Goal: Task Accomplishment & Management: Use online tool/utility

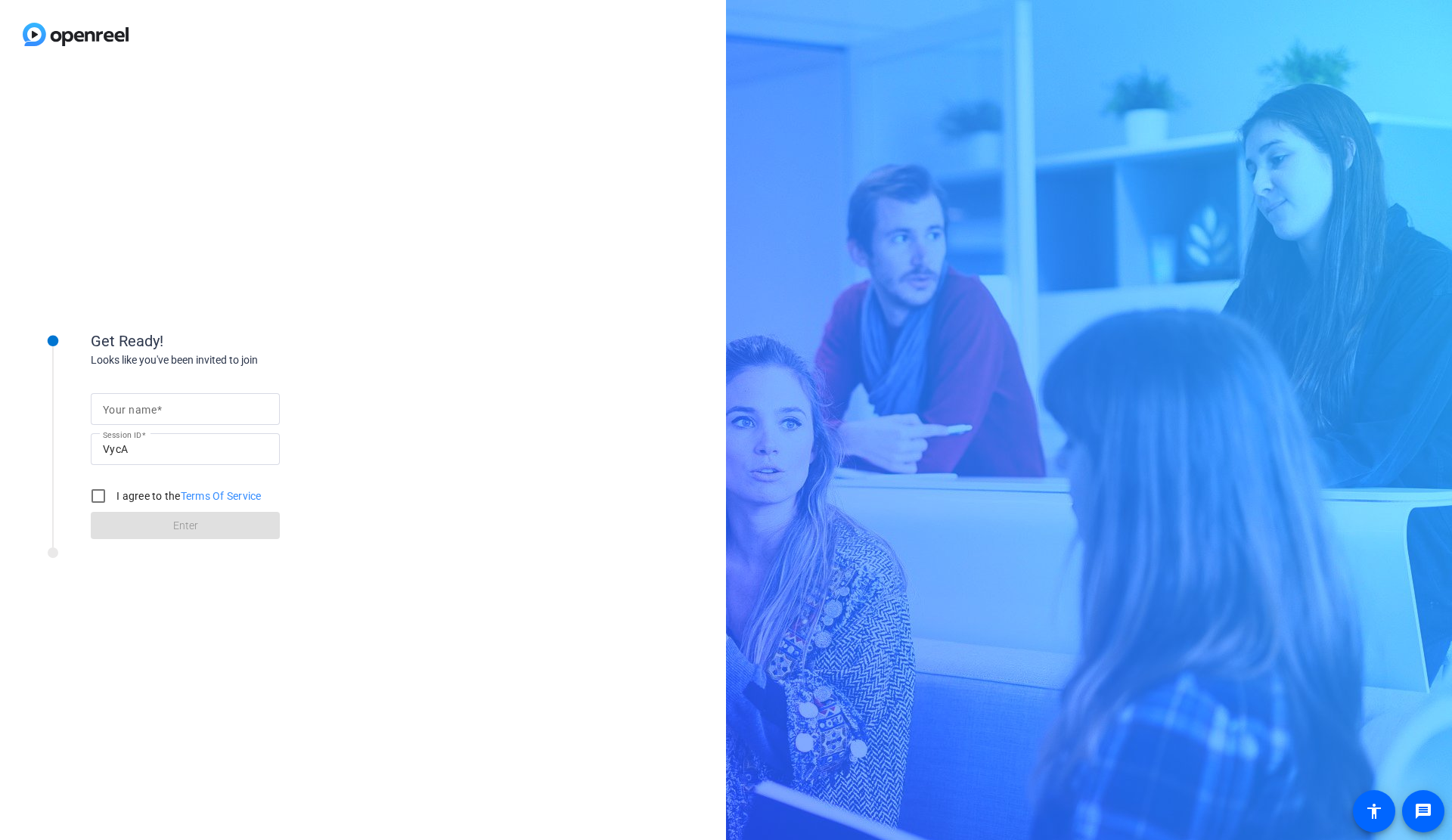
drag, startPoint x: 241, startPoint y: 404, endPoint x: 252, endPoint y: 401, distance: 11.4
click at [241, 405] on input "Your name" at bounding box center [185, 409] width 165 height 18
type input "[PERSON_NAME]"
click at [96, 489] on input "I agree to the Terms Of Service" at bounding box center [98, 495] width 30 height 30
checkbox input "true"
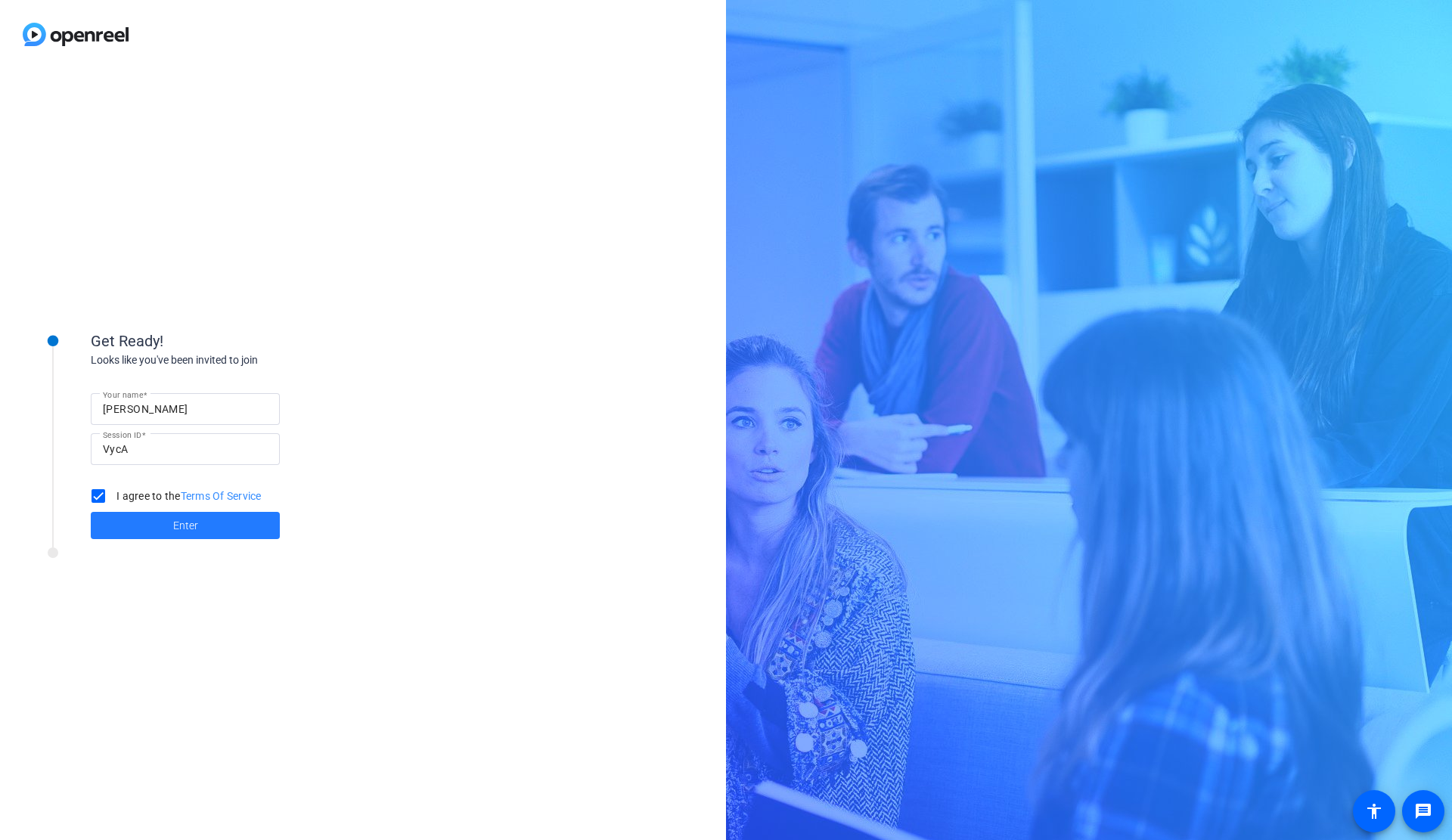
click at [158, 524] on span at bounding box center [185, 525] width 189 height 36
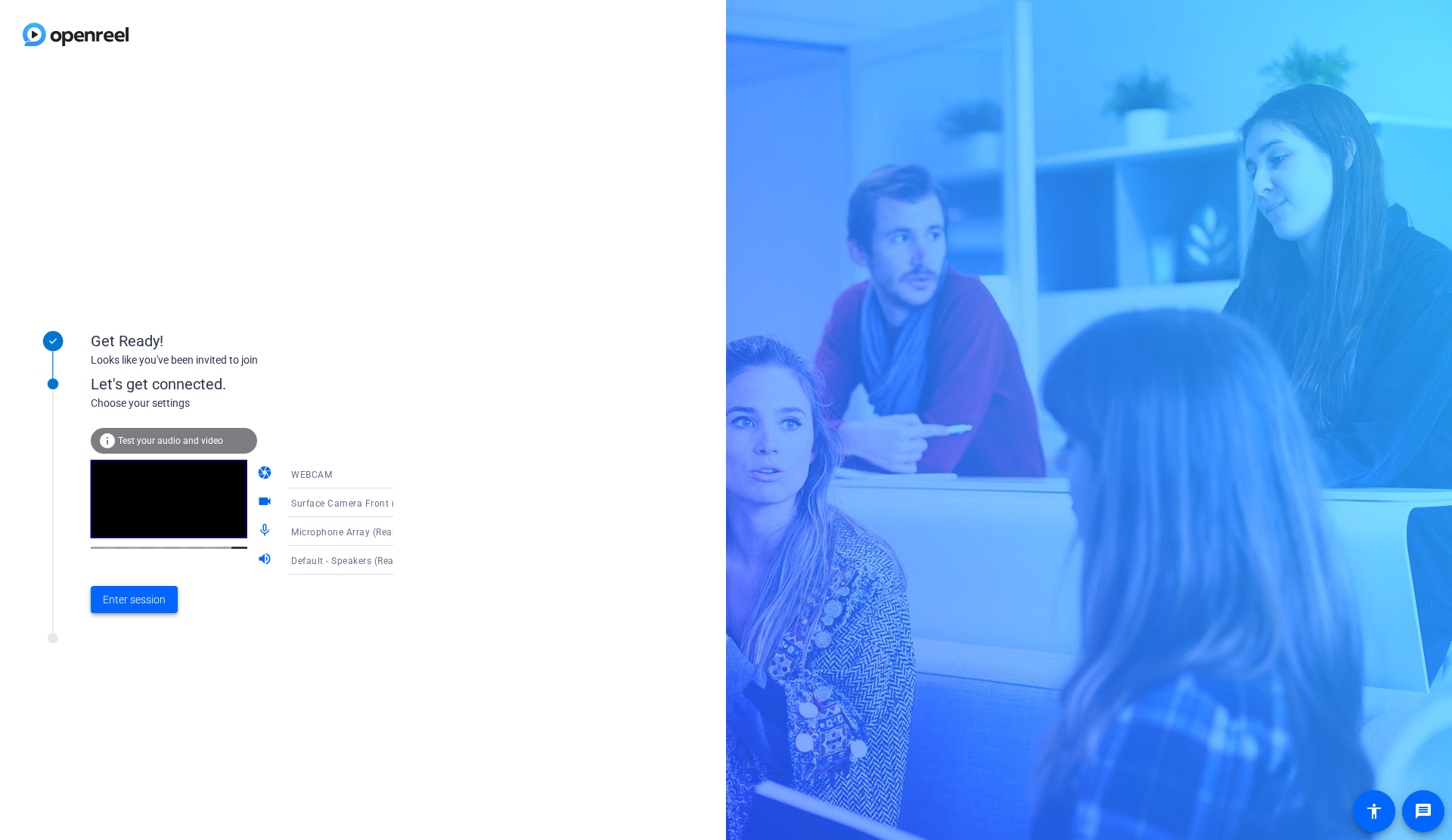
drag, startPoint x: 144, startPoint y: 604, endPoint x: 178, endPoint y: 601, distance: 34.1
click at [148, 603] on span "Enter session" at bounding box center [134, 600] width 62 height 16
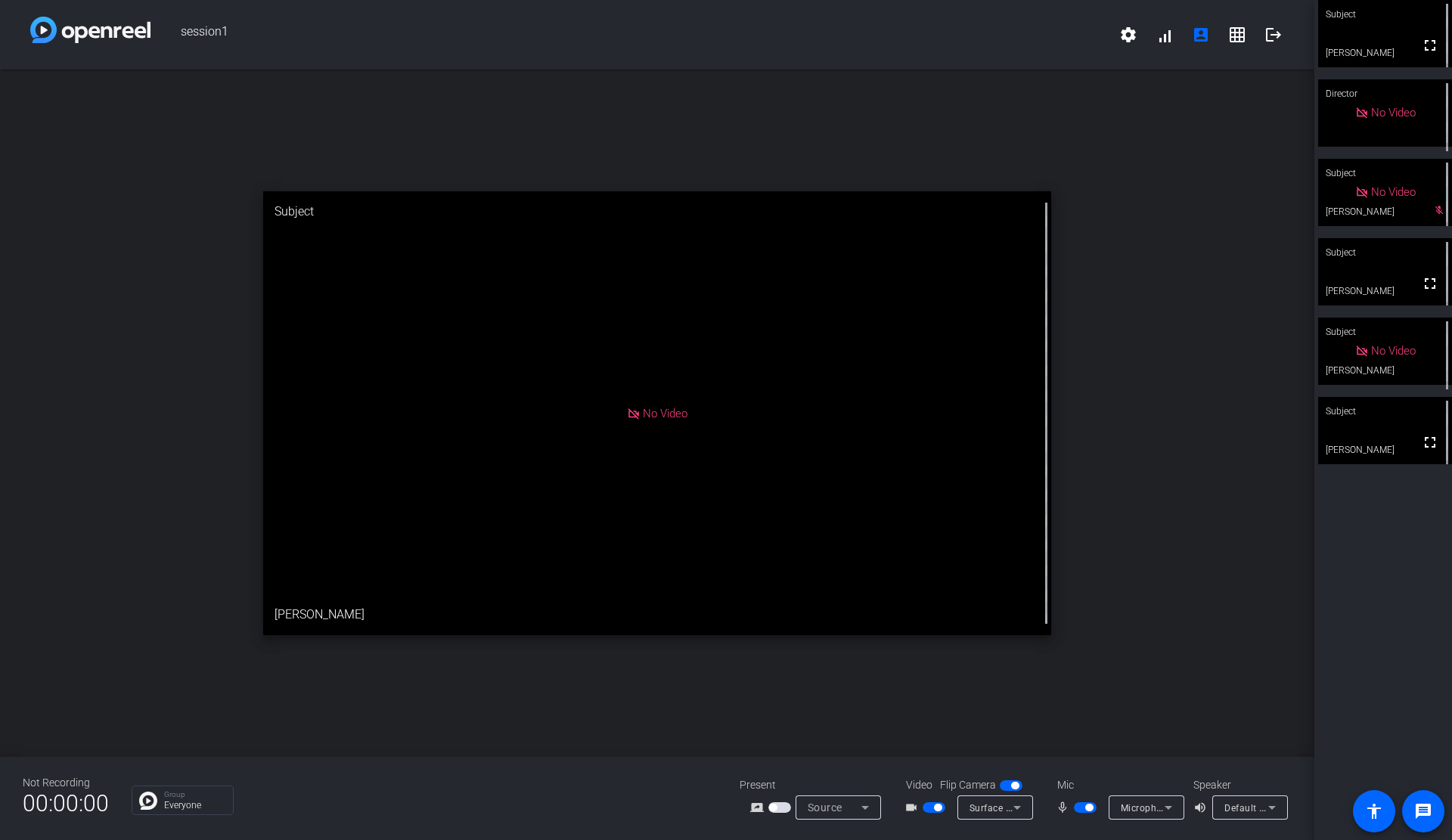
click at [1216, 317] on div "open_in_new Subject No Video Natalie" at bounding box center [657, 413] width 1314 height 687
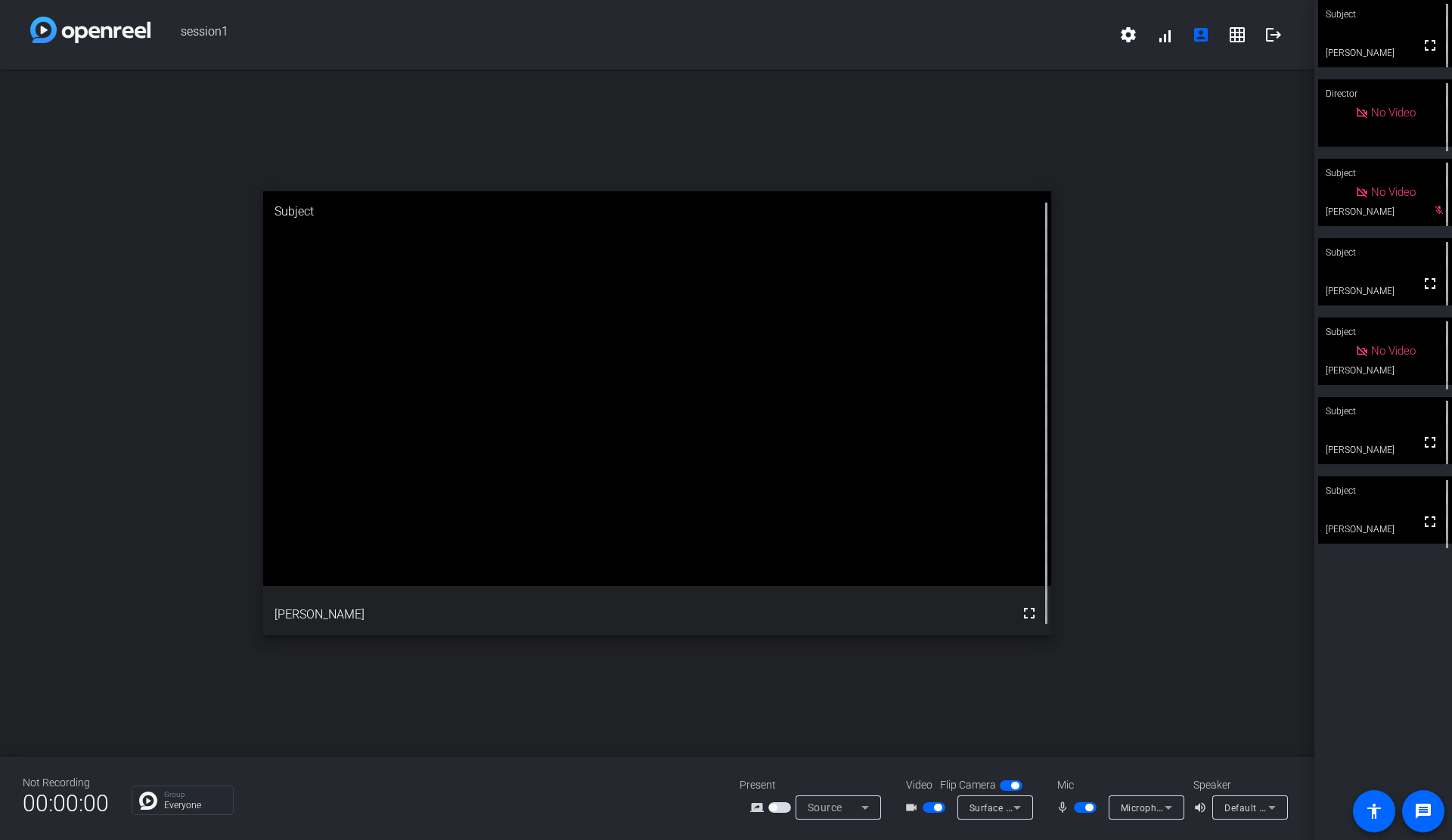
click at [511, 148] on div "open_in_new Subject fullscreen Leticia Juarez" at bounding box center [657, 413] width 1314 height 687
click at [1089, 812] on span "button" at bounding box center [1084, 807] width 23 height 10
click at [581, 138] on div "open_in_new Subject fullscreen Brett" at bounding box center [657, 413] width 1314 height 687
click at [1081, 804] on span "button" at bounding box center [1078, 808] width 8 height 8
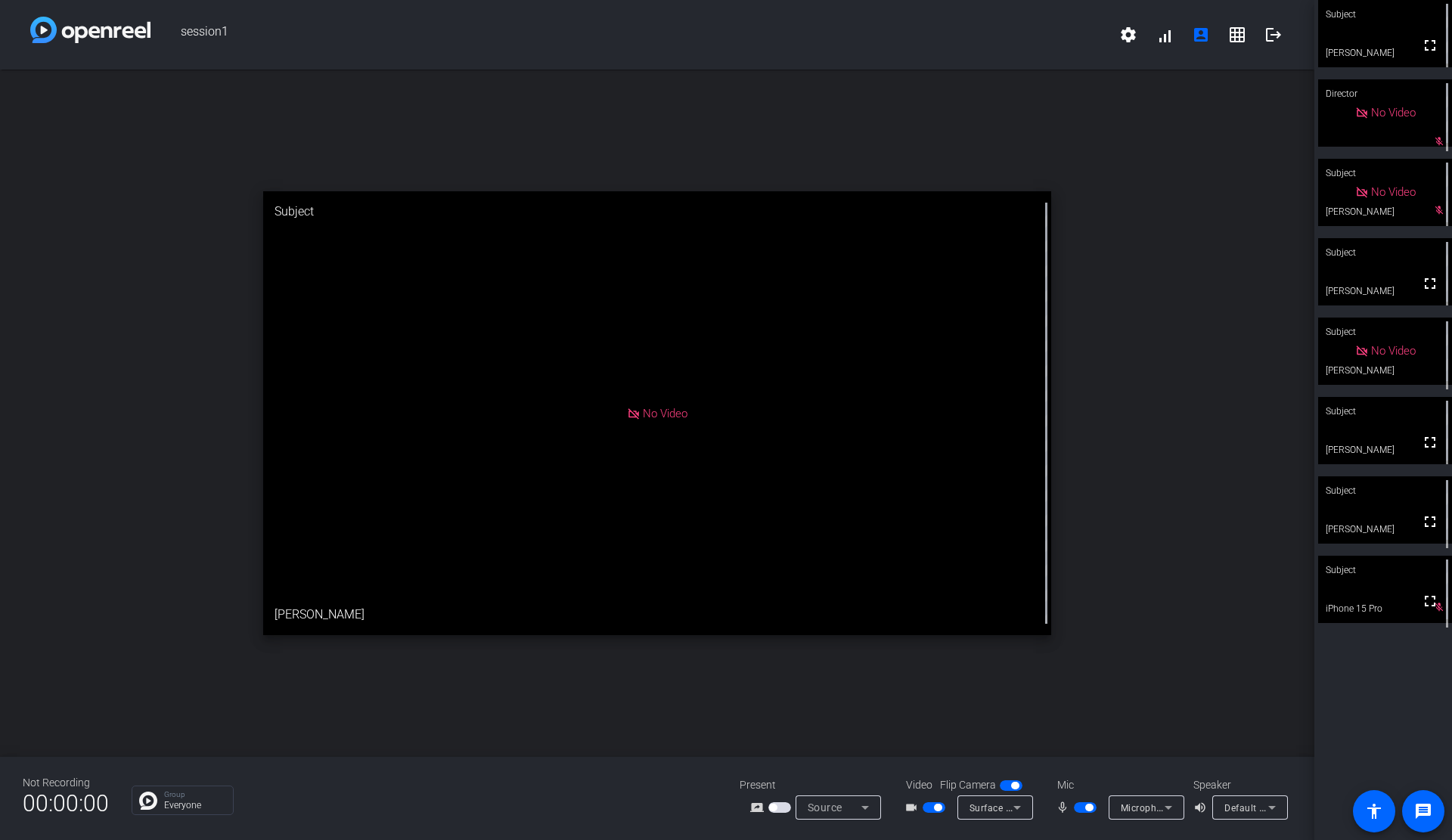
click at [145, 277] on div "open_in_new Subject No Video Natalie" at bounding box center [657, 413] width 1314 height 687
click at [1088, 808] on span "button" at bounding box center [1089, 808] width 8 height 8
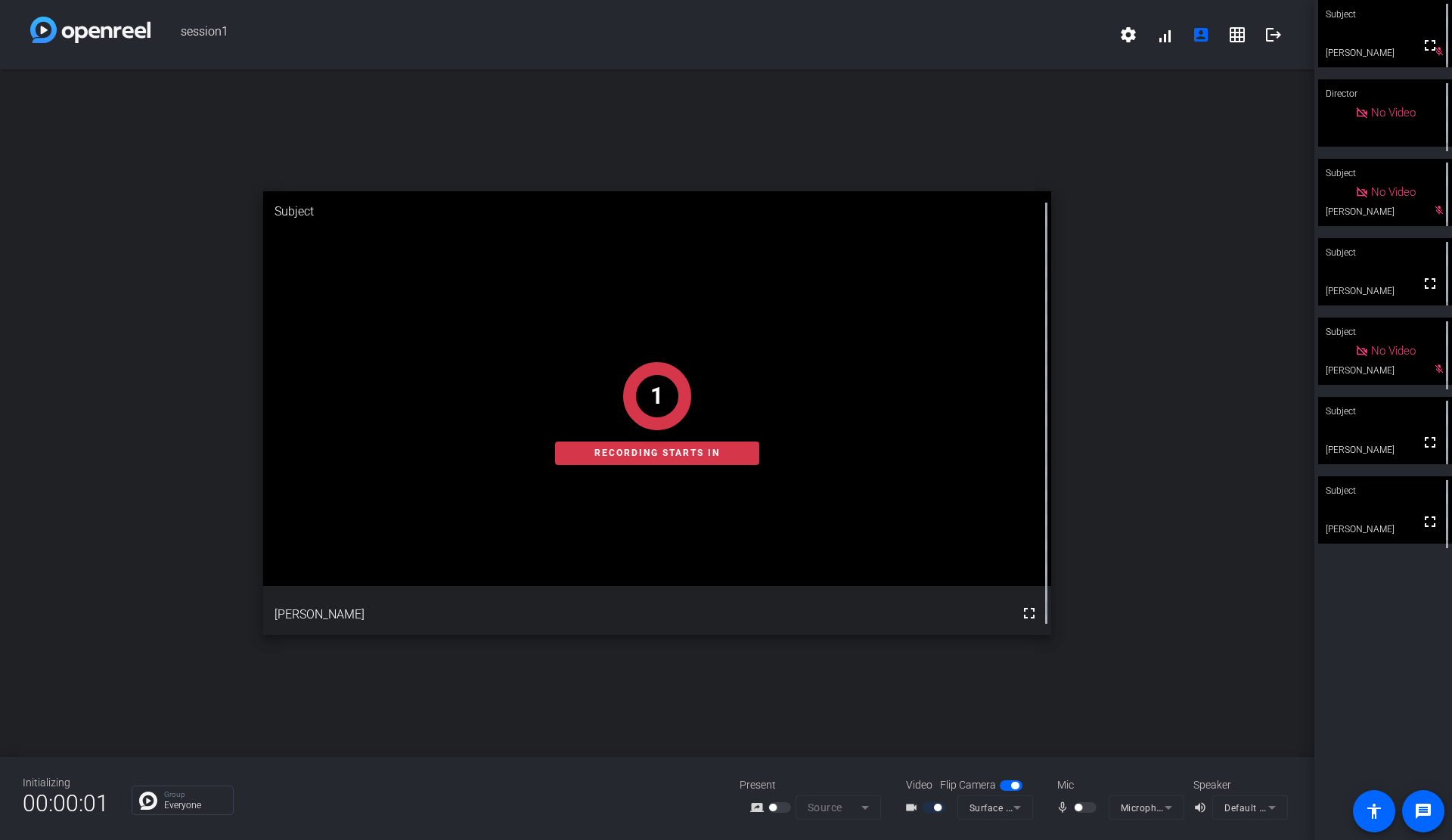
click at [1092, 812] on div at bounding box center [1086, 807] width 26 height 10
click at [1084, 805] on div at bounding box center [1086, 807] width 26 height 10
click at [1134, 665] on div "open_in_new Subject fullscreen Leticia Juarez" at bounding box center [657, 413] width 1314 height 687
click at [1085, 802] on div at bounding box center [1086, 807] width 26 height 10
drag, startPoint x: 1197, startPoint y: 458, endPoint x: 1177, endPoint y: 458, distance: 20.0
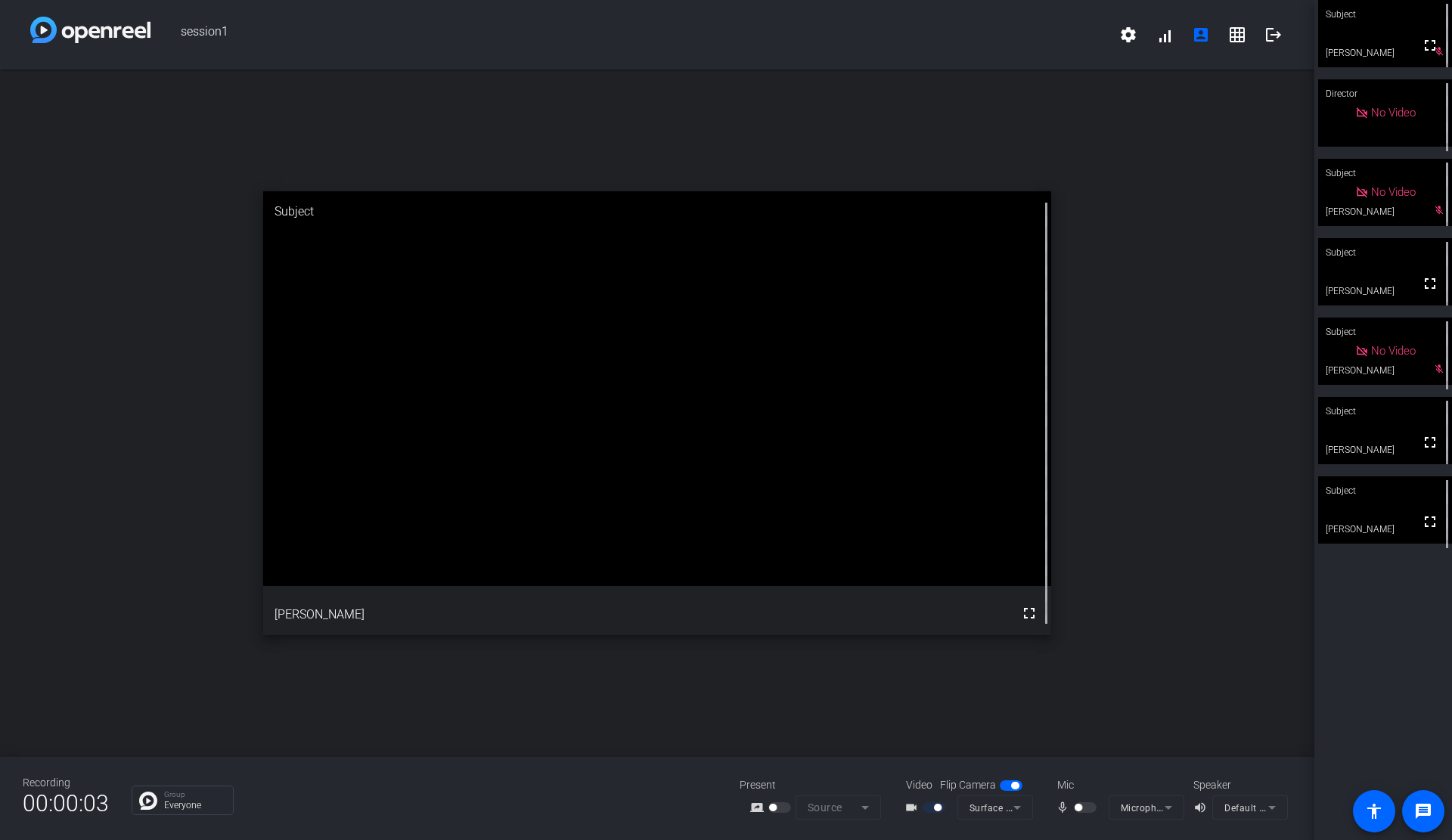
click at [1197, 458] on div "open_in_new Subject fullscreen Leticia Juarez" at bounding box center [657, 413] width 1314 height 687
click at [1075, 804] on div at bounding box center [1086, 807] width 26 height 10
drag, startPoint x: 1428, startPoint y: 809, endPoint x: 1410, endPoint y: 679, distance: 131.2
click at [1428, 809] on mat-icon "message" at bounding box center [1423, 811] width 18 height 18
click at [1124, 441] on div "open_in_new Subject fullscreen Brett" at bounding box center [657, 413] width 1314 height 687
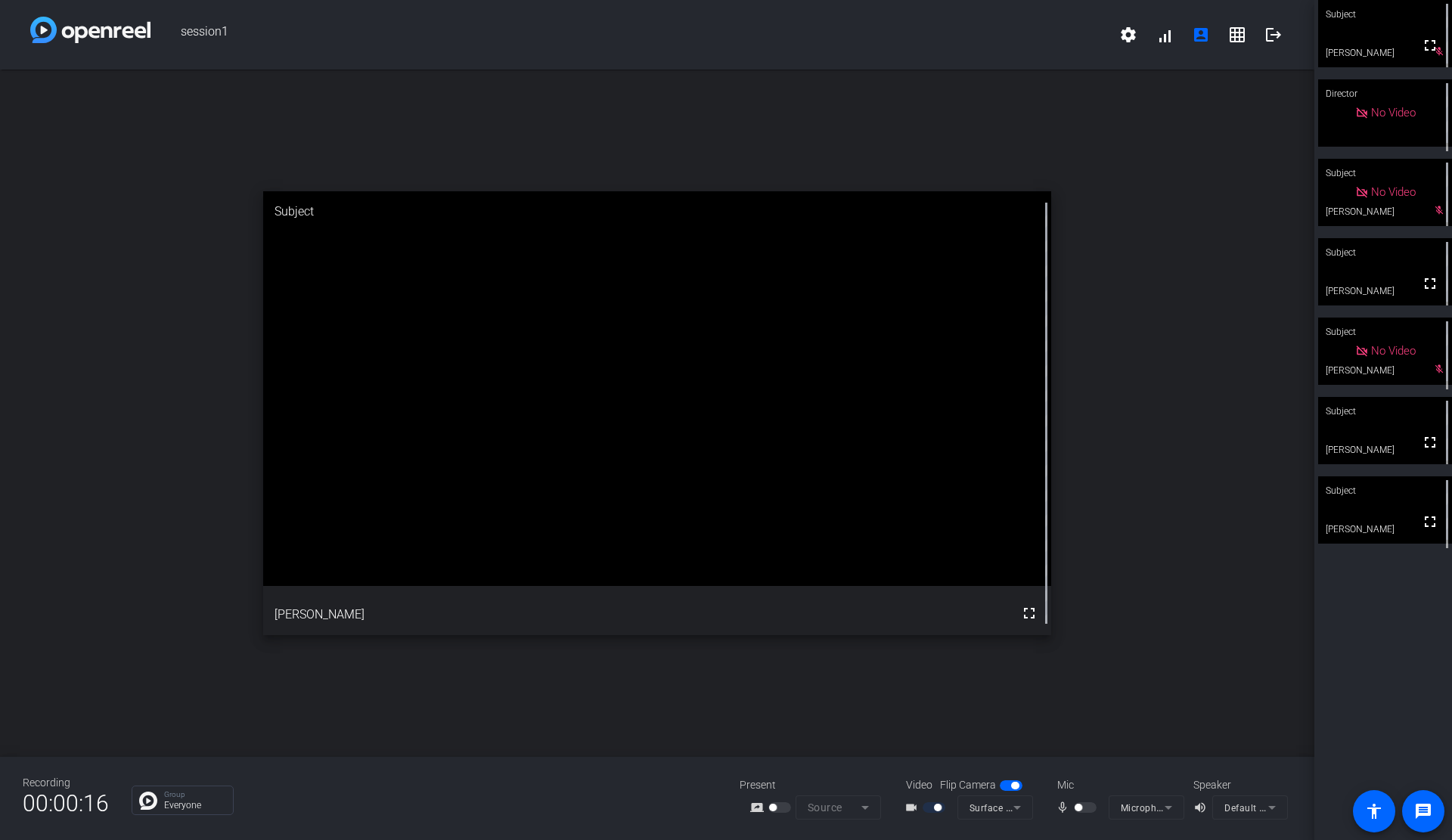
click at [1081, 795] on div "mic_none Microphone Array (Realtek High Definition Audio(SST))" at bounding box center [1117, 807] width 151 height 24
click at [1062, 809] on mat-icon "mic_none" at bounding box center [1064, 807] width 18 height 18
click at [1062, 808] on mat-icon "mic_none" at bounding box center [1064, 807] width 18 height 18
click at [1062, 807] on mat-icon "mic_none" at bounding box center [1064, 807] width 18 height 18
click at [1013, 785] on span "button" at bounding box center [1015, 785] width 8 height 8
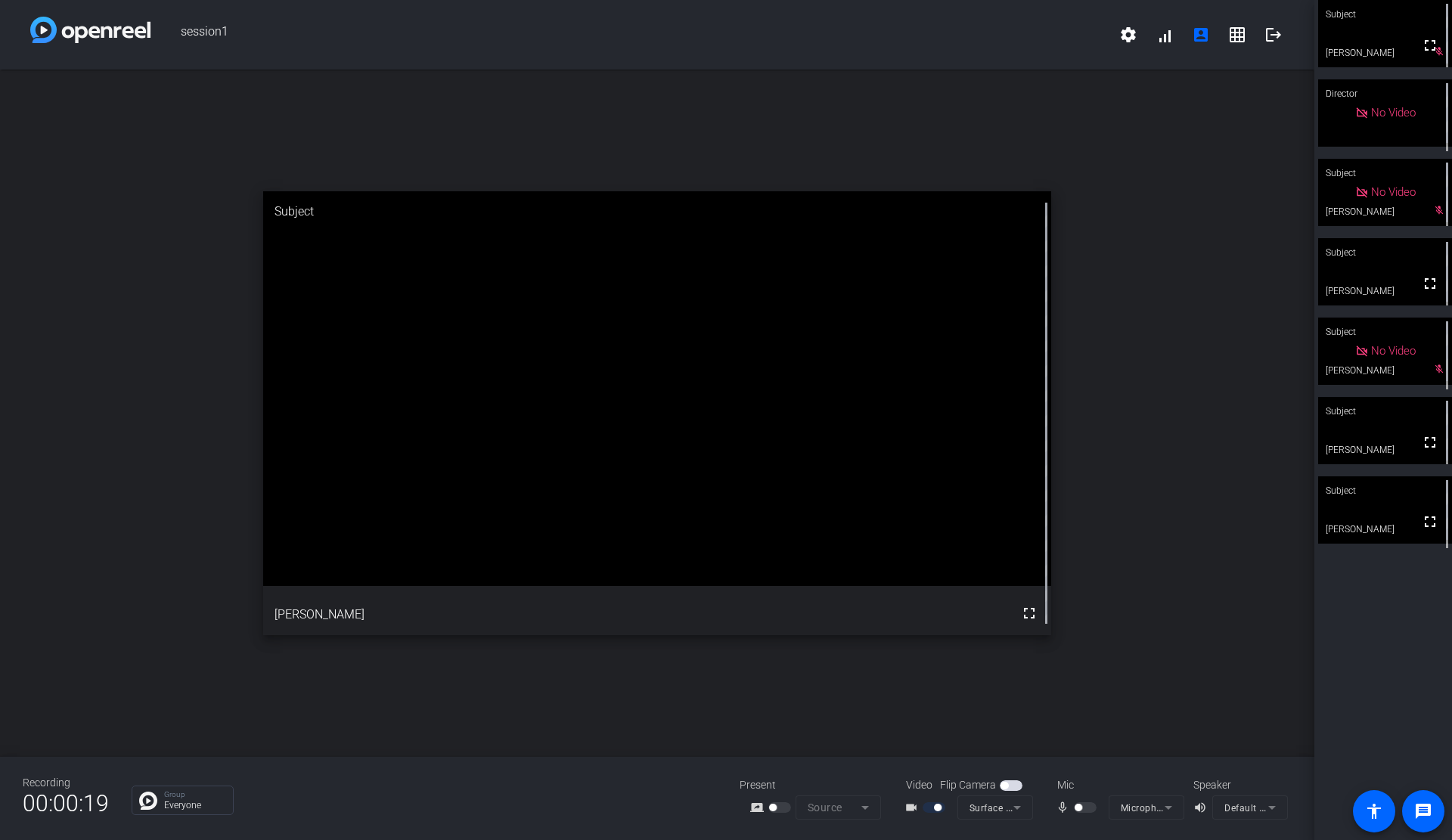
click at [1013, 785] on span "button" at bounding box center [1011, 785] width 23 height 10
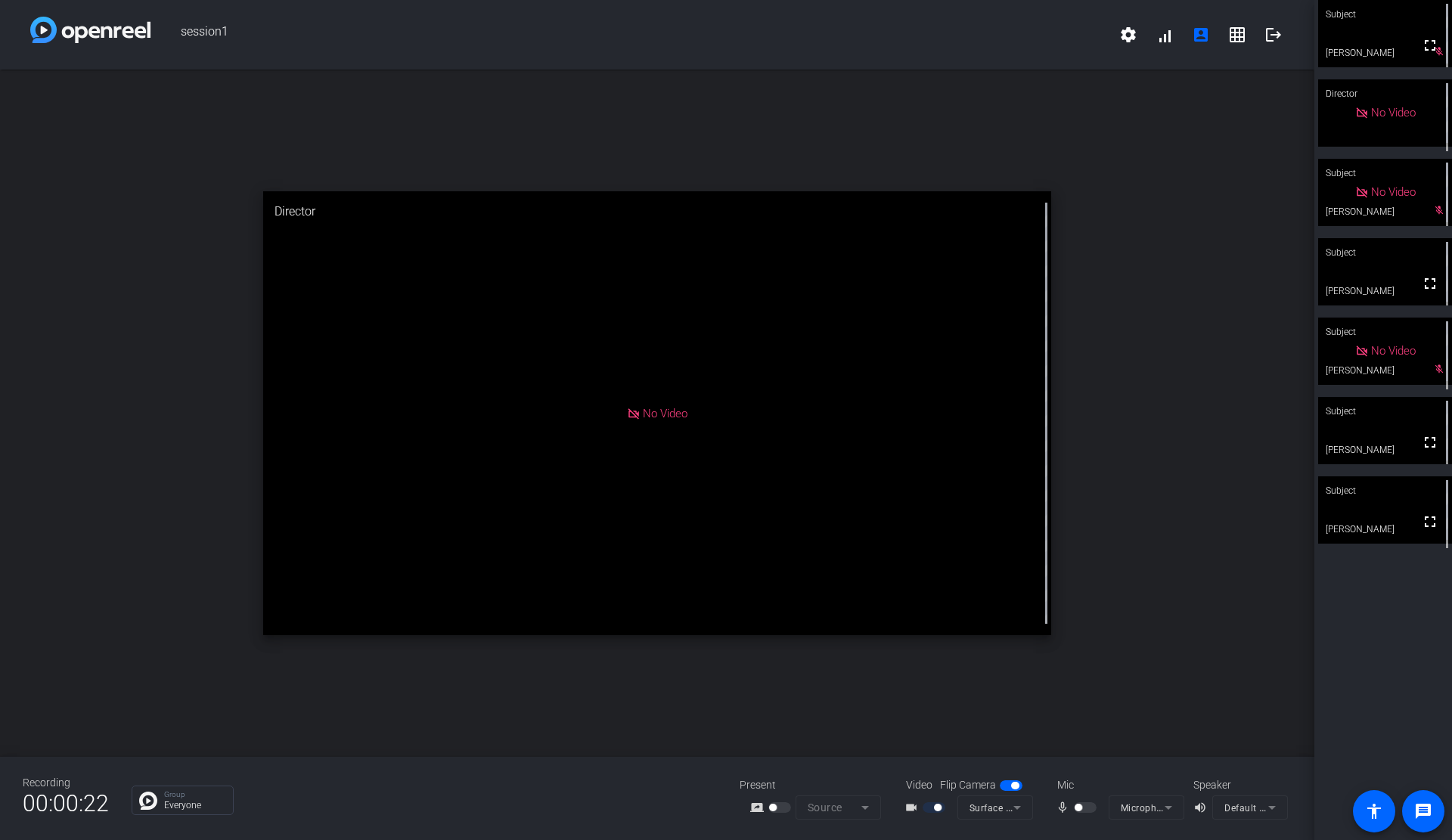
click at [1090, 804] on div at bounding box center [1086, 807] width 26 height 10
click at [1155, 809] on mat-form-field "Microphone Array (Realtek High Definition Audio(SST))" at bounding box center [1146, 807] width 76 height 24
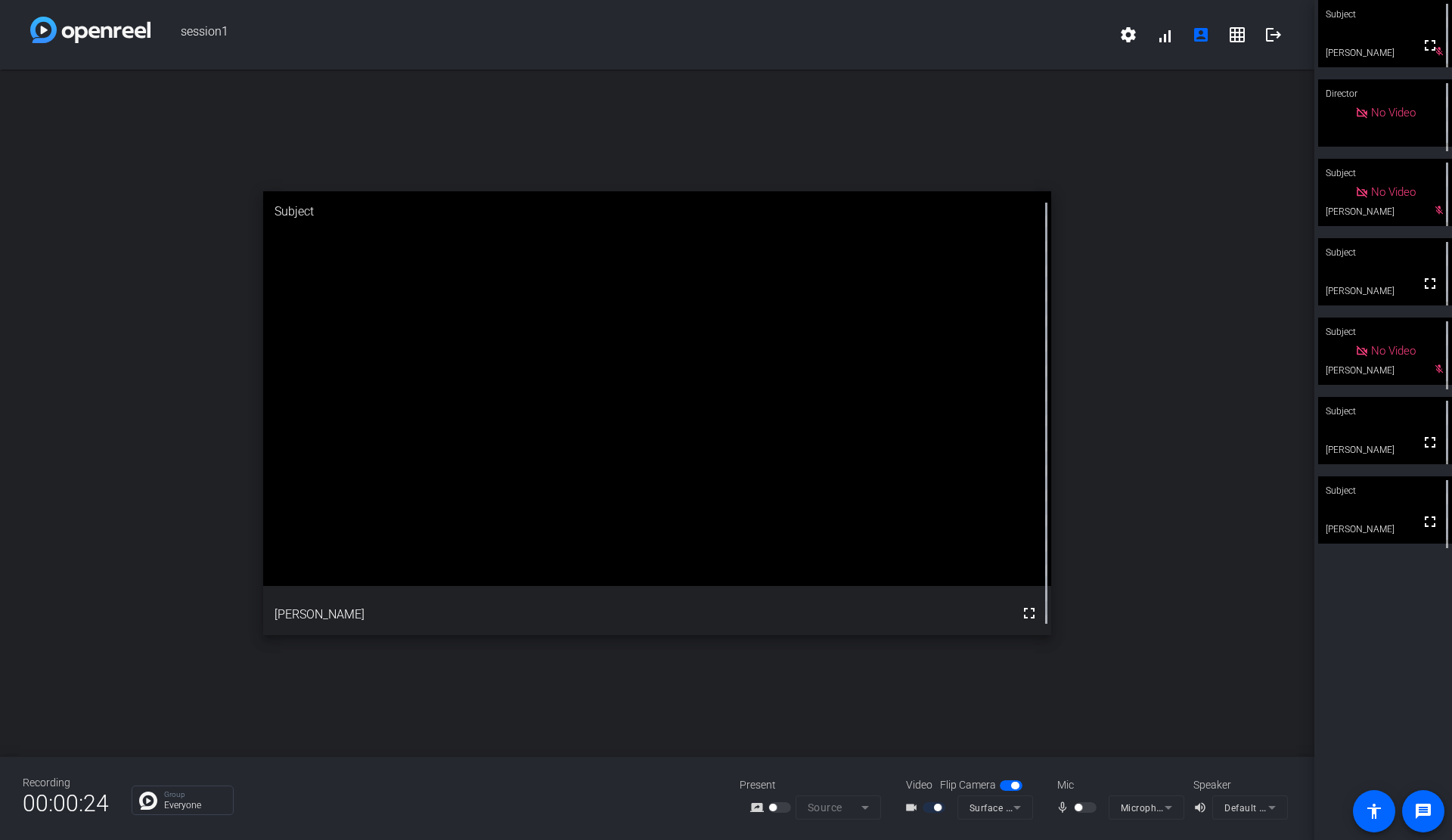
click at [1035, 795] on div "videocam_outline Surface Camera Front (045e:0c1e)" at bounding box center [966, 807] width 151 height 24
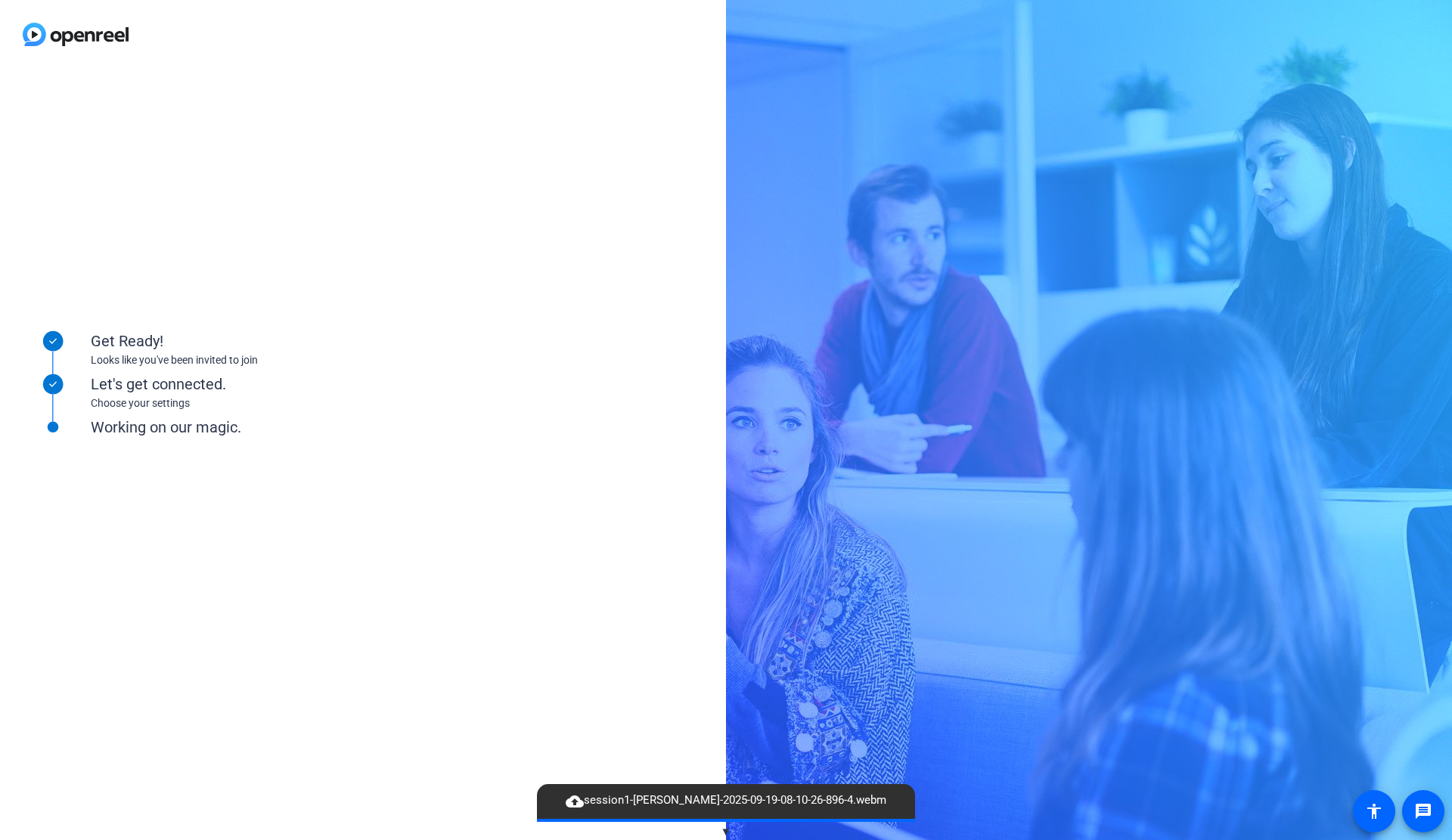
click at [318, 269] on div "Get Ready! Looks like you've been invited to join Let's get connected. Choose y…" at bounding box center [363, 454] width 726 height 771
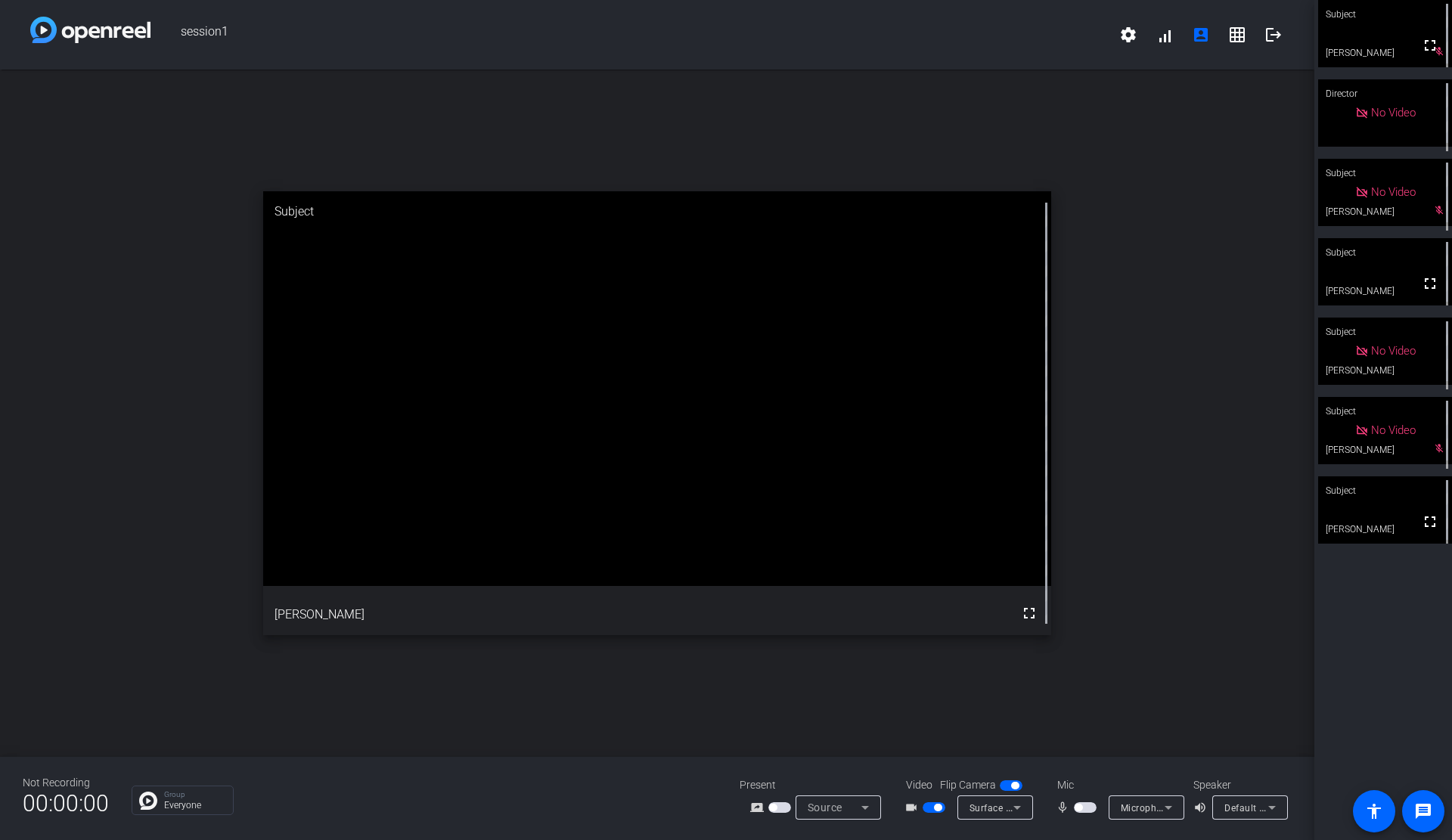
click at [1085, 809] on span "button" at bounding box center [1084, 807] width 23 height 10
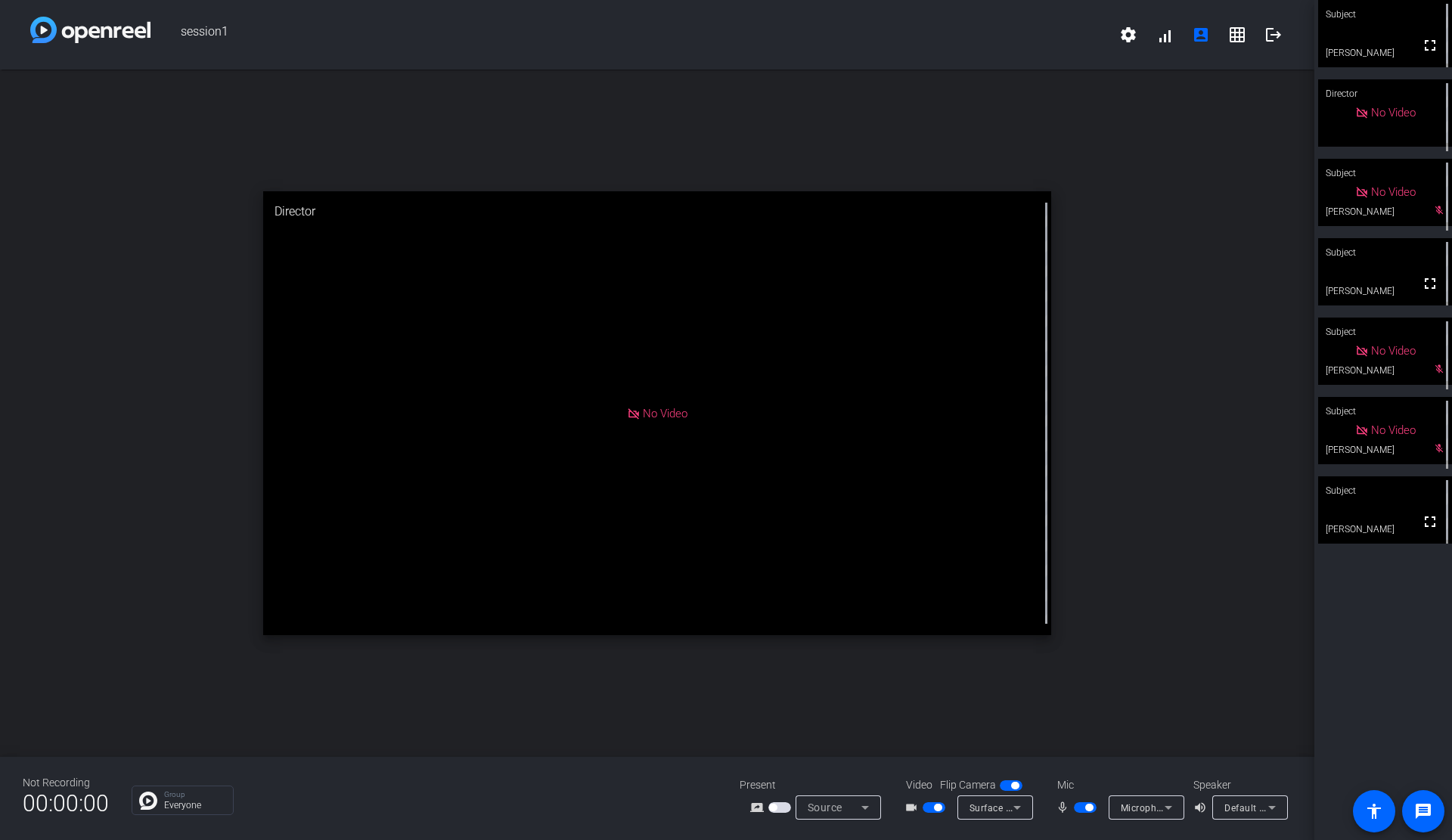
click at [1092, 805] on span "button" at bounding box center [1084, 807] width 23 height 10
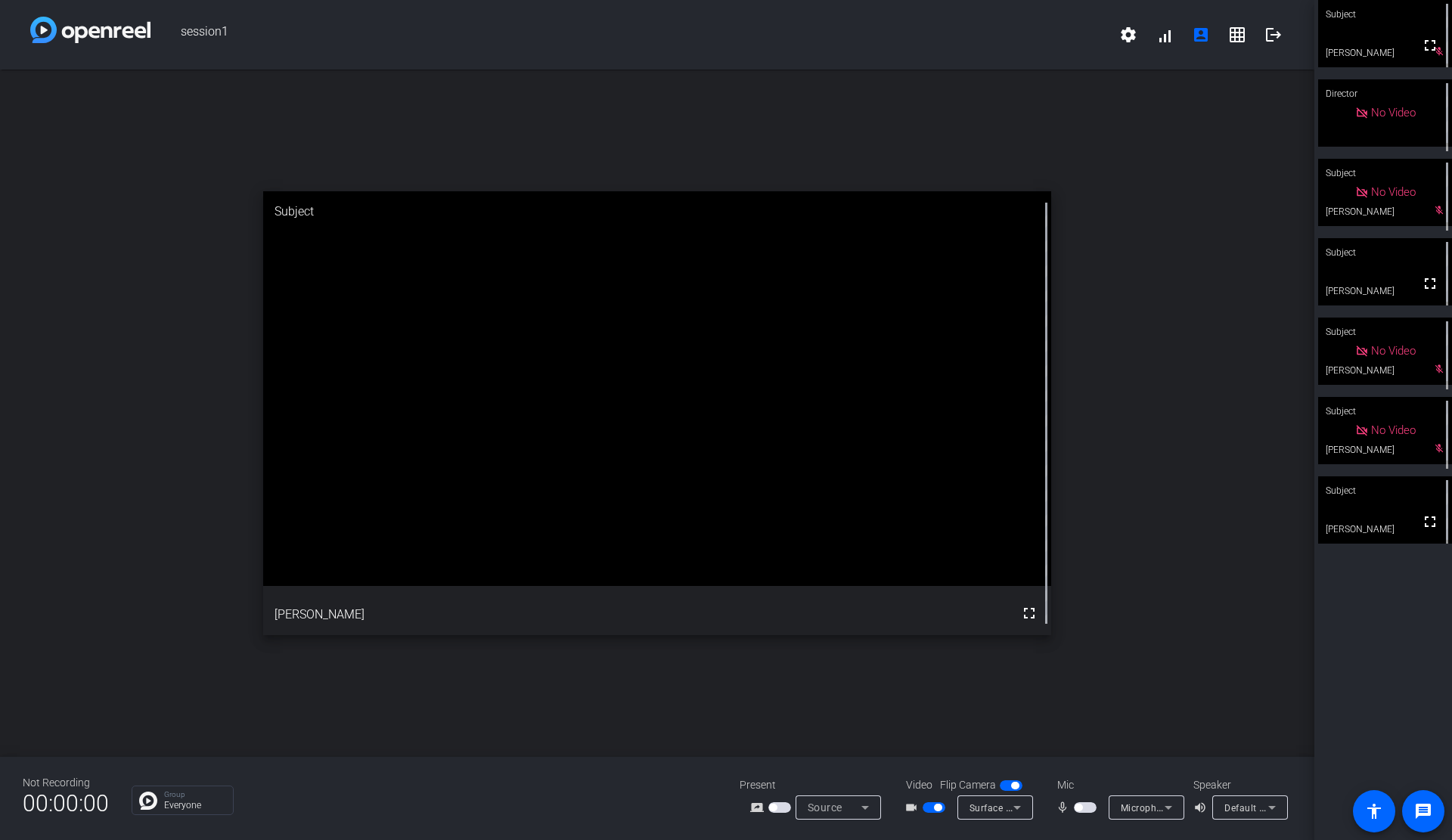
click at [1080, 806] on span "button" at bounding box center [1078, 808] width 8 height 8
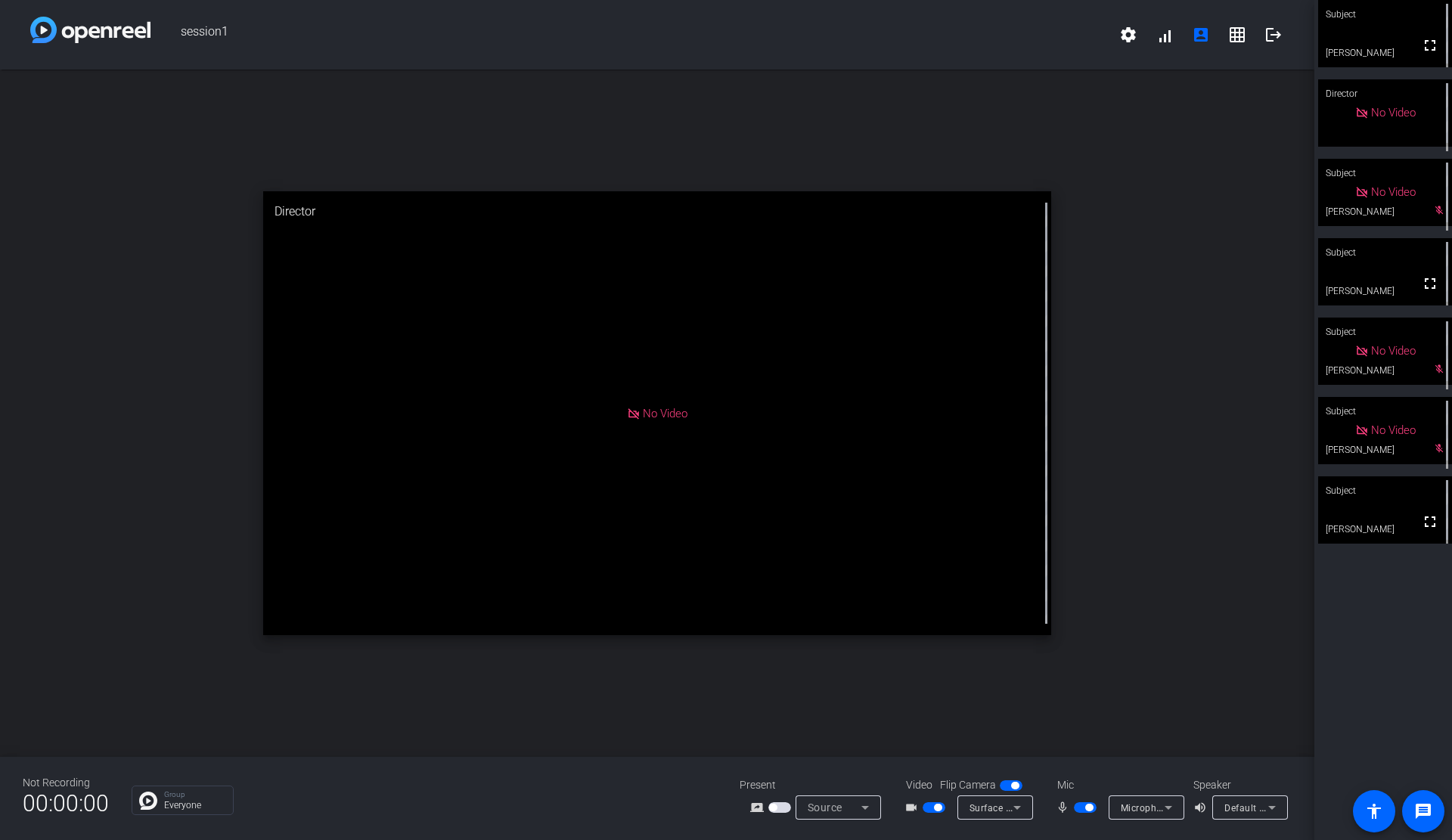
click at [648, 683] on div "open_in_new Director No Video" at bounding box center [657, 413] width 1314 height 687
click at [1088, 808] on span "button" at bounding box center [1089, 808] width 8 height 8
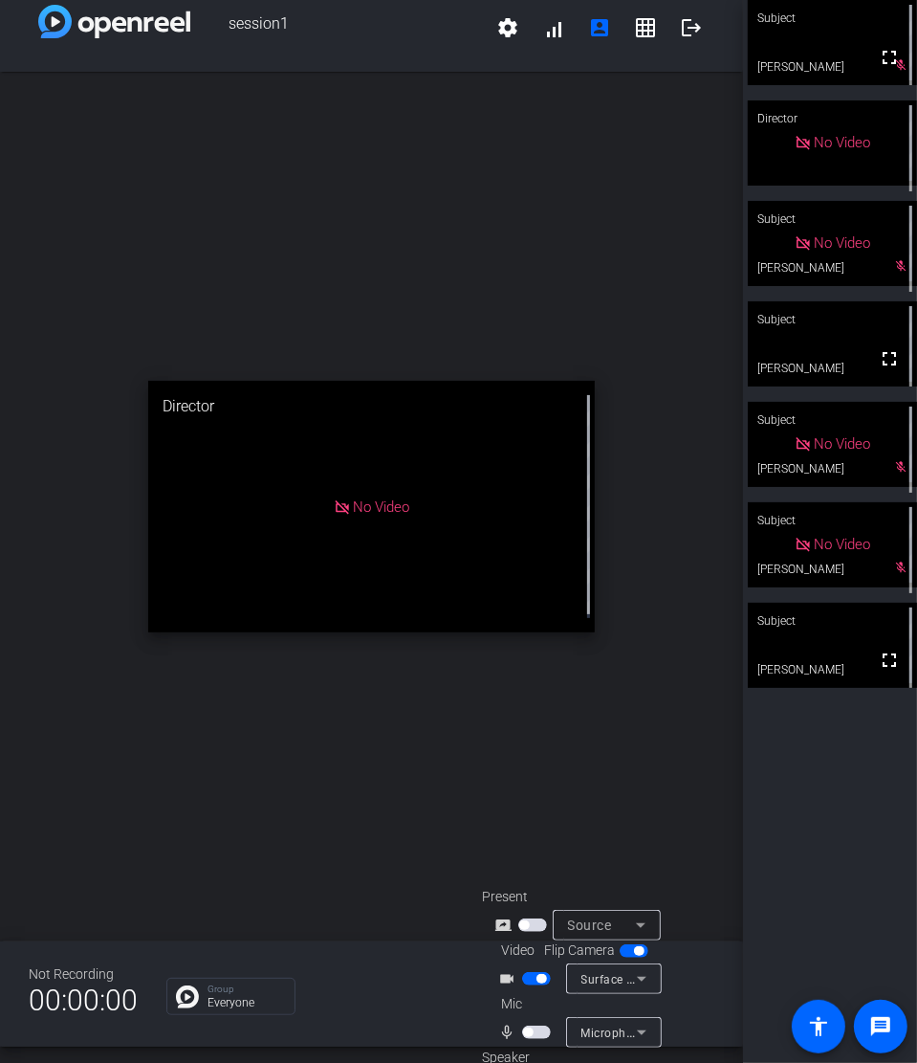
scroll to position [11, 0]
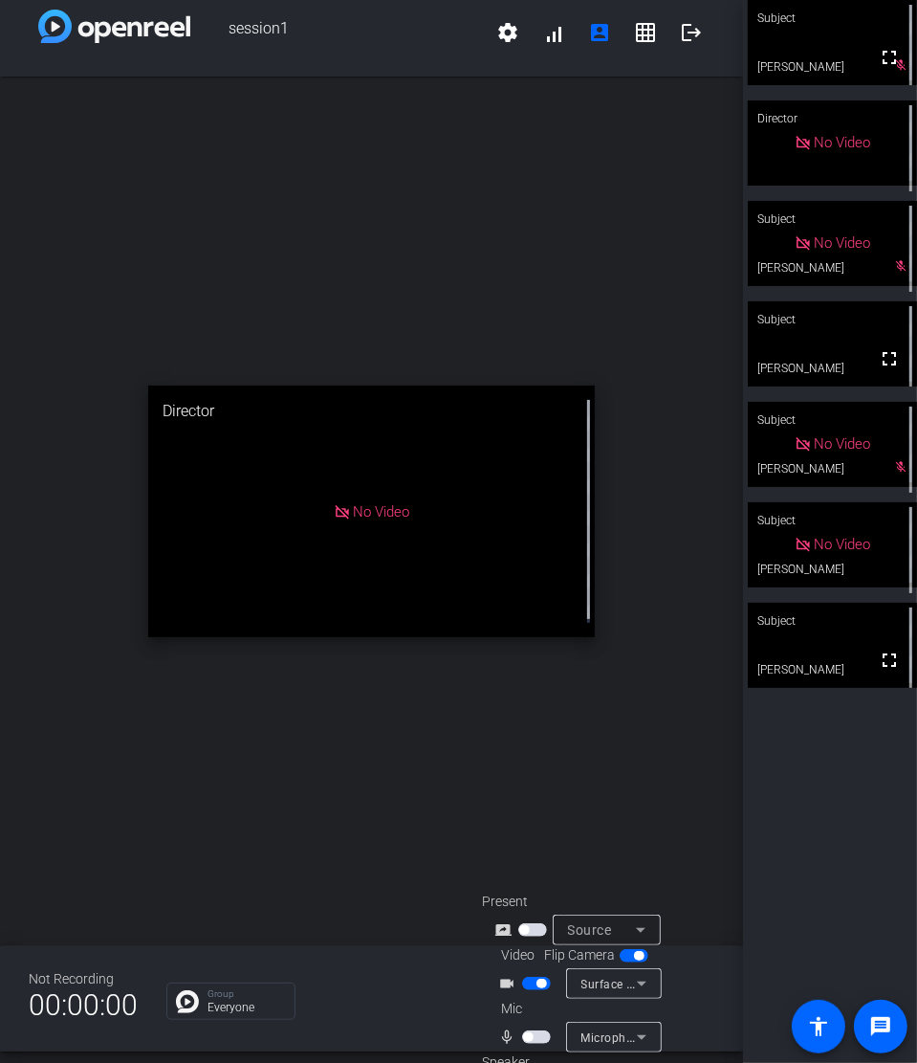
click at [532, 1036] on span "button" at bounding box center [536, 1036] width 29 height 13
click at [535, 1032] on span "button" at bounding box center [536, 1036] width 29 height 13
click at [533, 1040] on span "button" at bounding box center [536, 1036] width 29 height 13
click at [526, 1040] on span "button" at bounding box center [536, 1036] width 29 height 13
click at [540, 1036] on span "button" at bounding box center [536, 1036] width 29 height 13
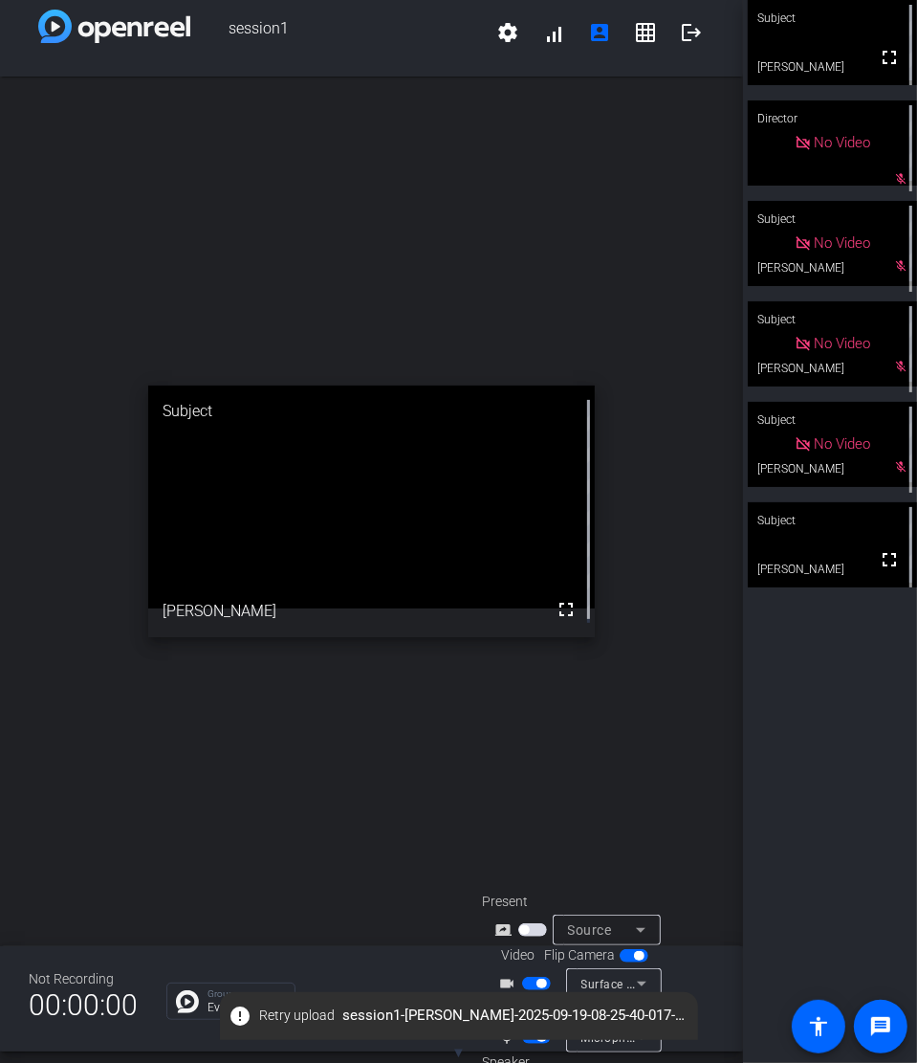
click at [527, 1039] on div "error Retry upload session1-[PERSON_NAME]-2025-09-19-08-25-40-017-0.webm" at bounding box center [459, 1016] width 478 height 48
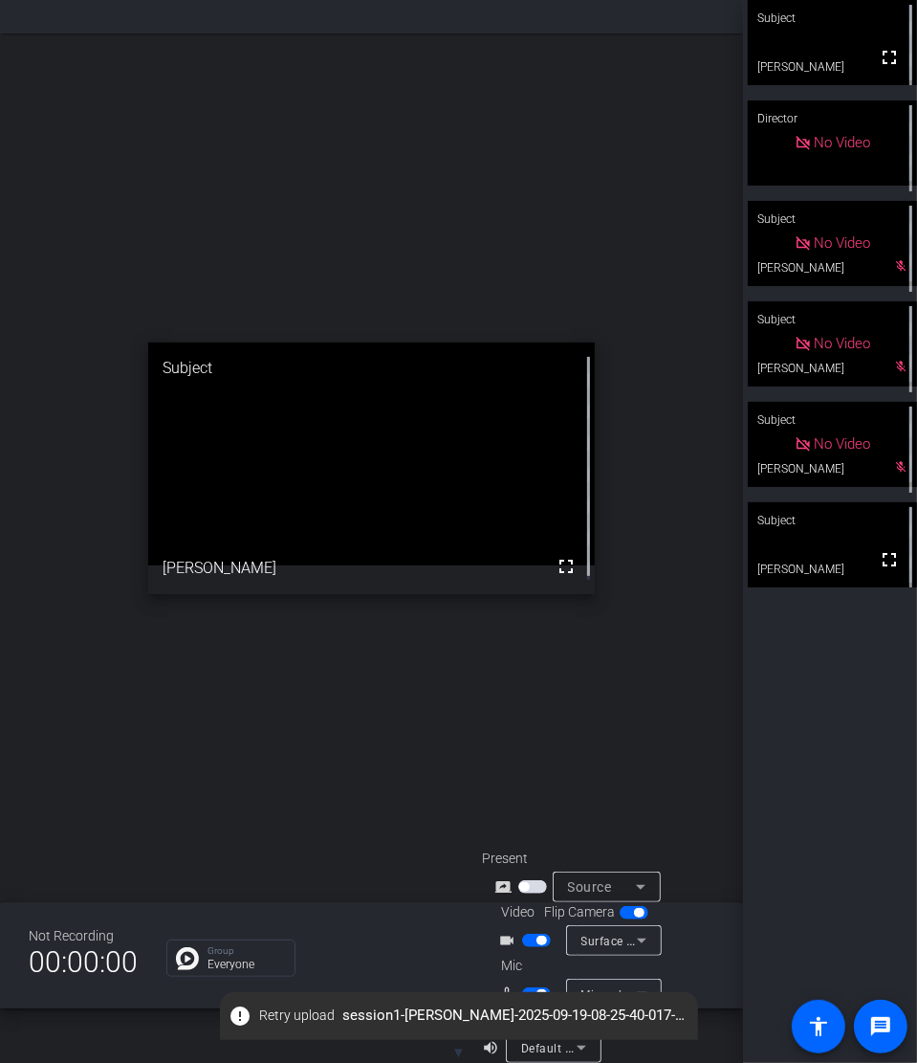
scroll to position [76, 0]
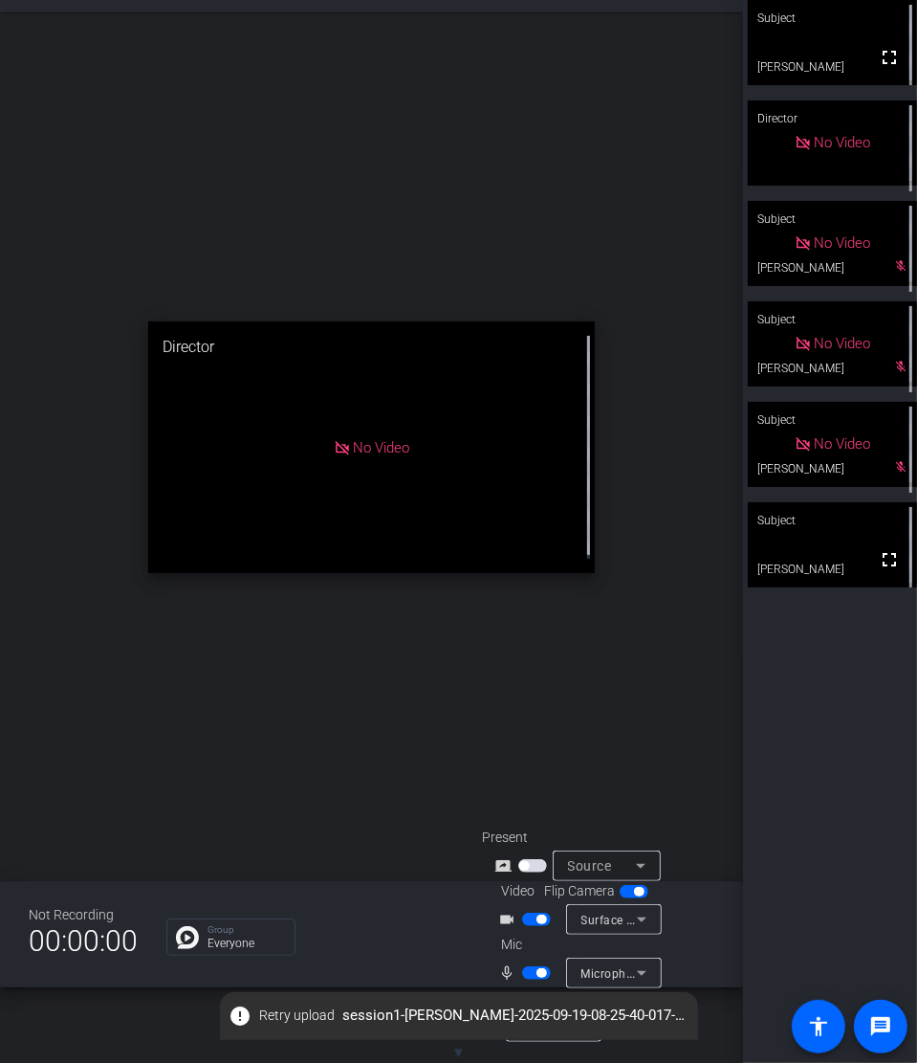
click at [537, 974] on span "button" at bounding box center [542, 973] width 10 height 10
click at [536, 980] on mat-slide-toggle at bounding box center [538, 972] width 33 height 20
click at [534, 972] on span "button" at bounding box center [536, 972] width 29 height 13
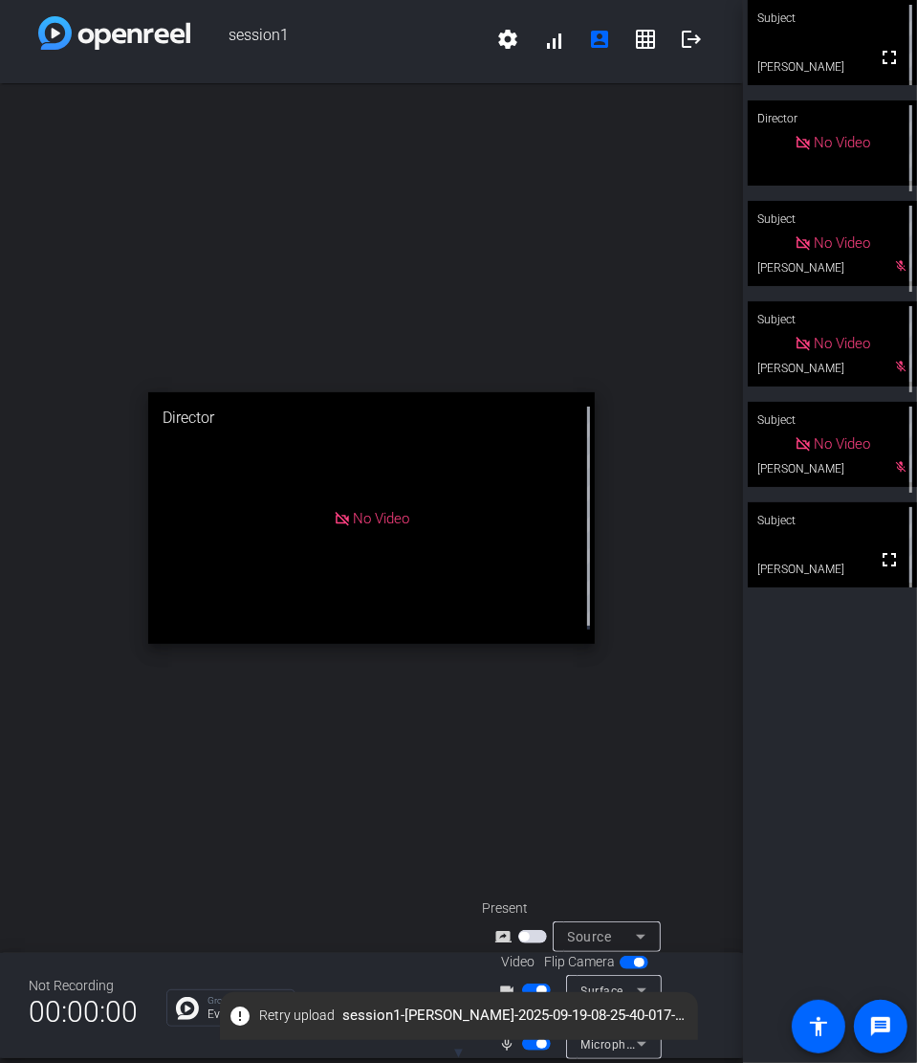
scroll to position [0, 0]
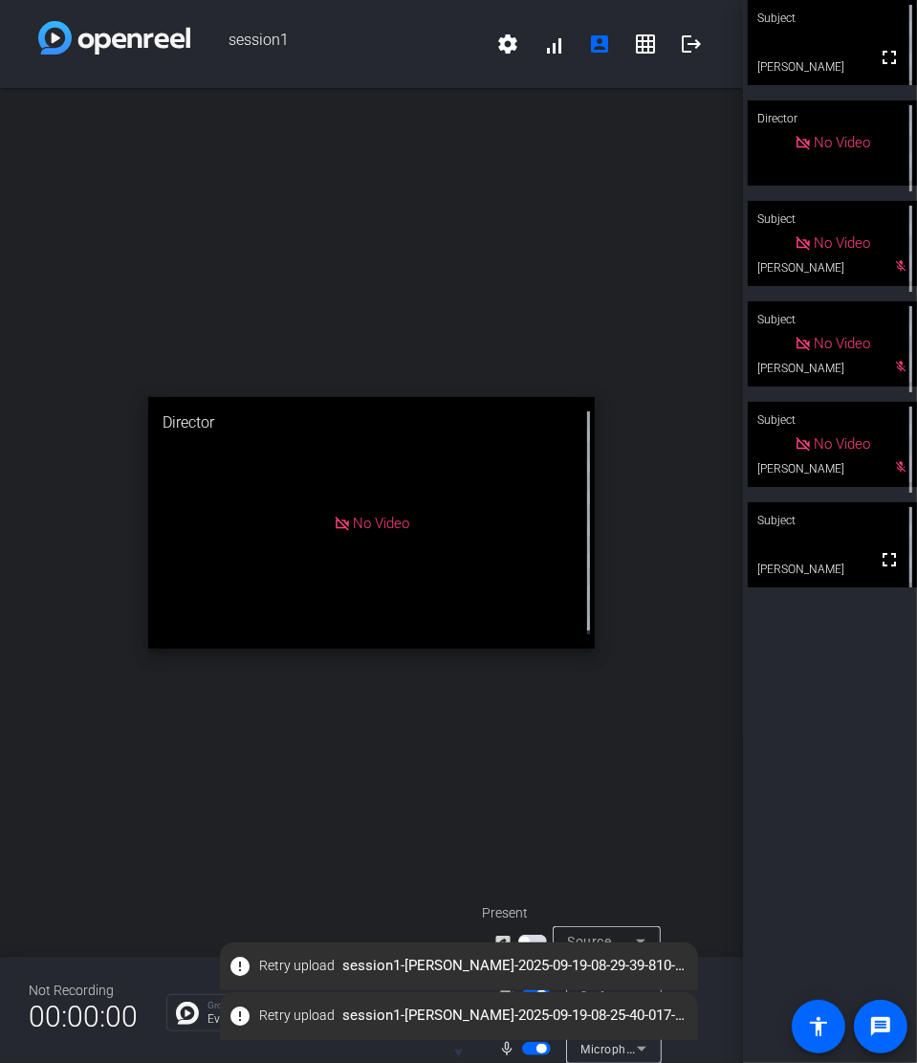
click at [432, 220] on div "open_in_new Director No Video" at bounding box center [371, 523] width 743 height 870
